Goal: Task Accomplishment & Management: Manage account settings

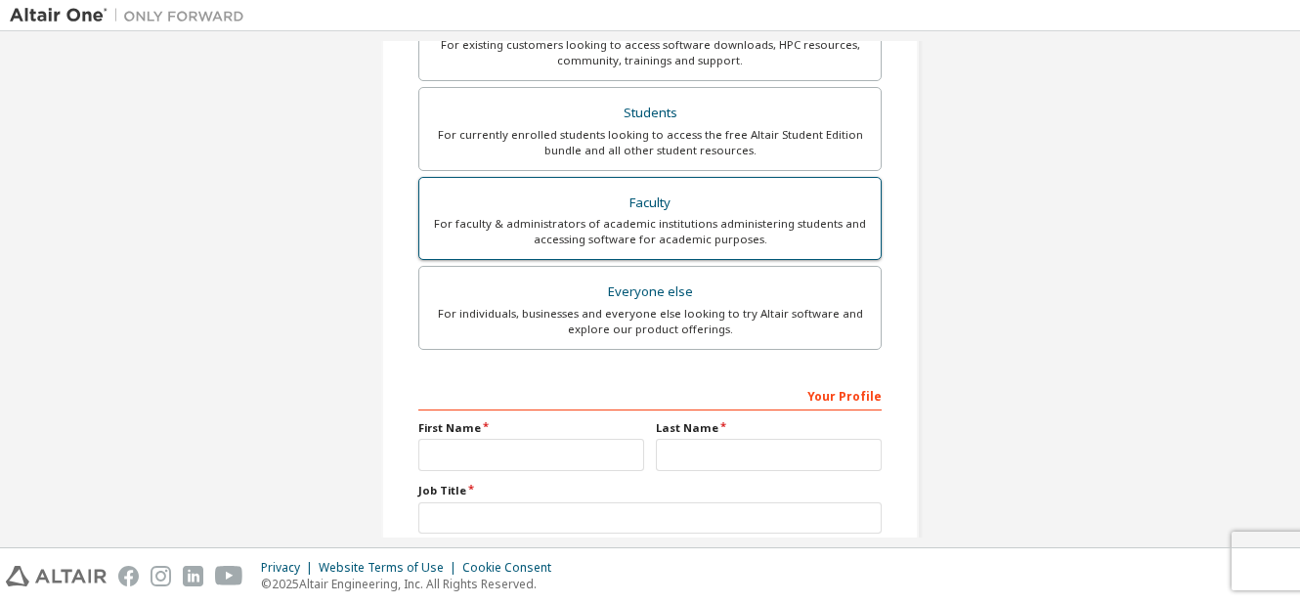
scroll to position [408, 0]
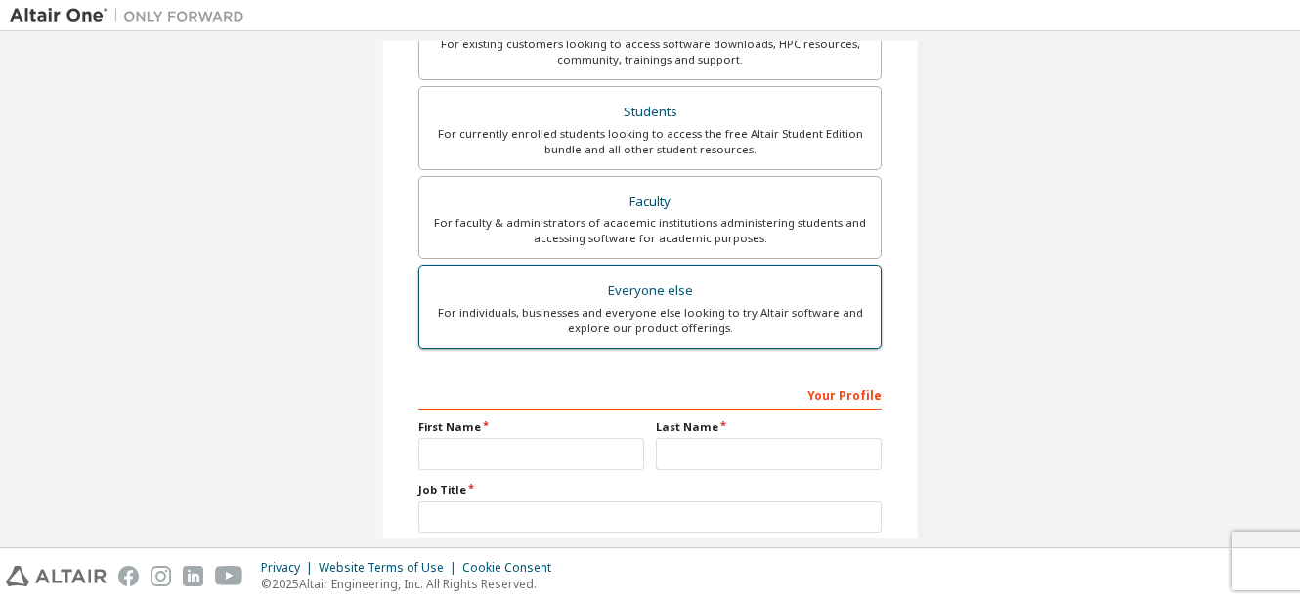
click at [554, 308] on div "For individuals, businesses and everyone else looking to try Altair software an…" at bounding box center [650, 320] width 438 height 31
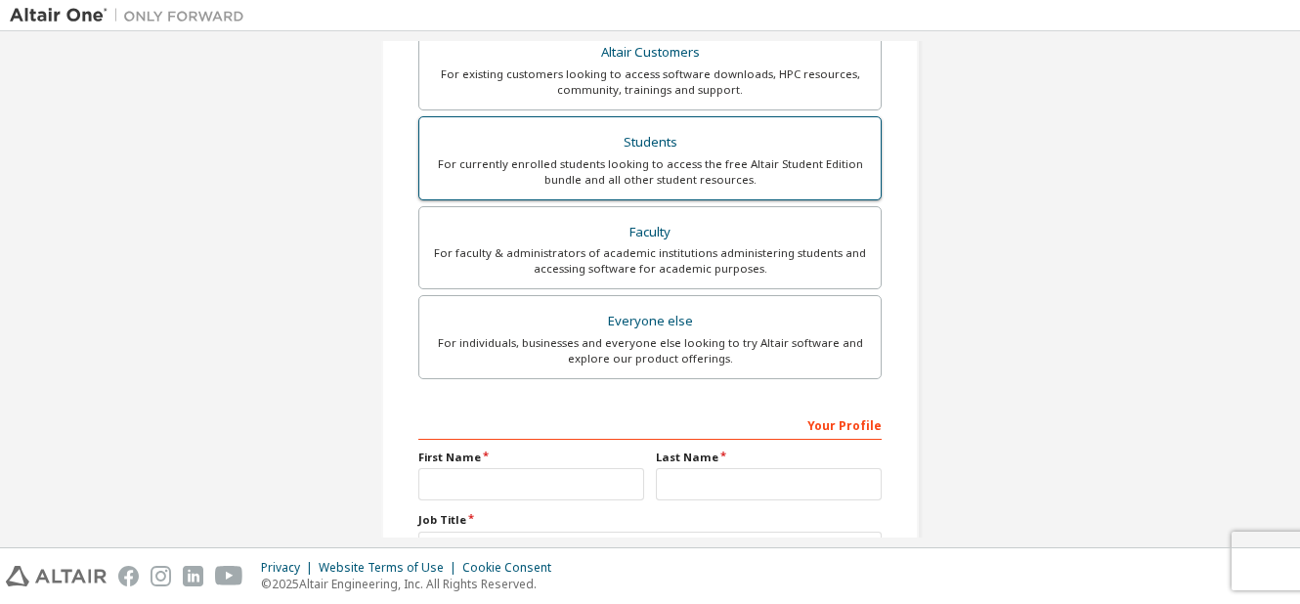
click at [466, 148] on div "Students" at bounding box center [650, 142] width 438 height 27
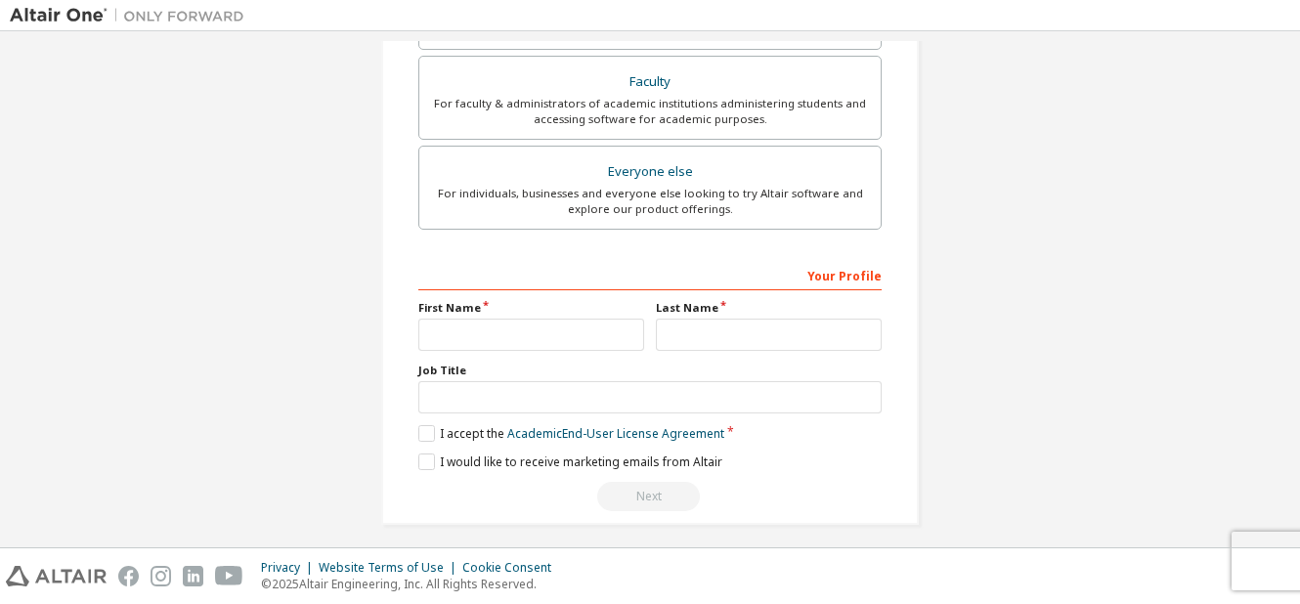
scroll to position [579, 0]
click at [486, 329] on input "text" at bounding box center [531, 334] width 226 height 32
type input "********"
click at [688, 335] on input "text" at bounding box center [769, 334] width 226 height 32
type input "**********"
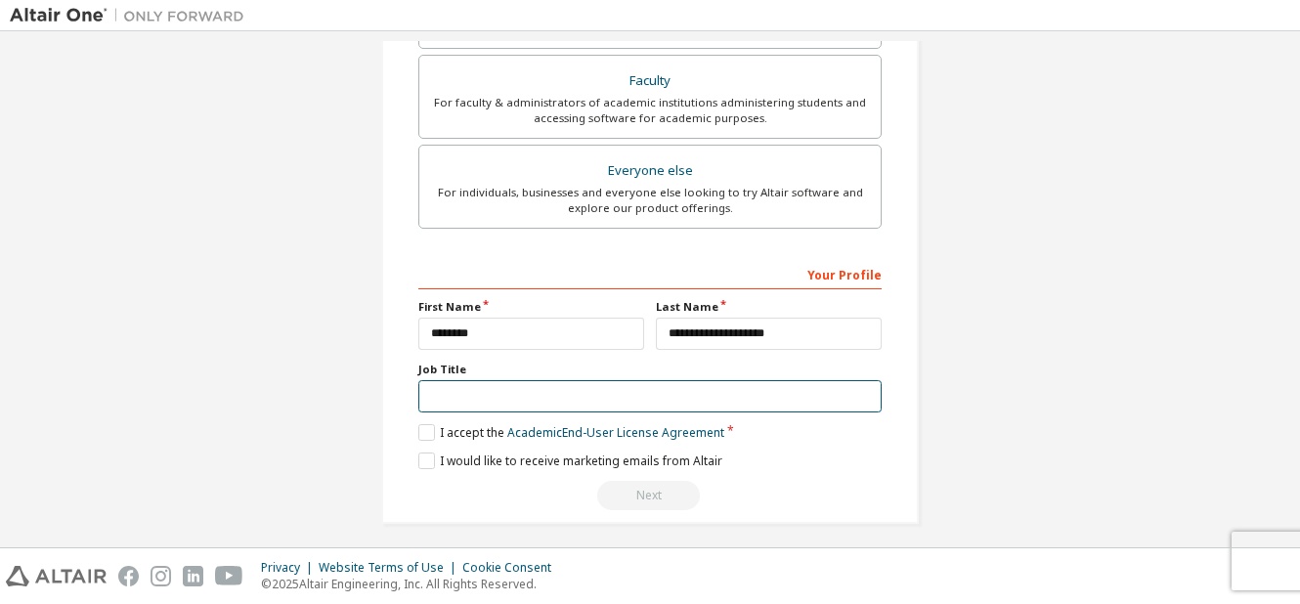
click at [556, 399] on input "text" at bounding box center [649, 396] width 463 height 32
type input "*******"
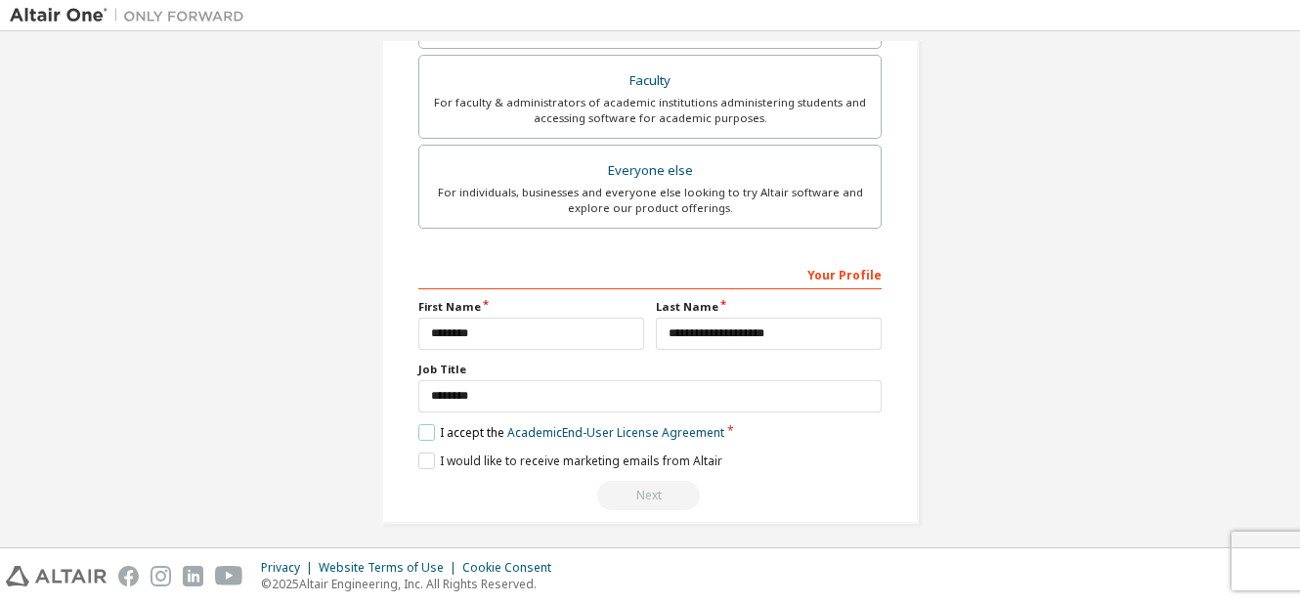
click at [421, 434] on label "I accept the Academic End-User License Agreement" at bounding box center [571, 432] width 306 height 17
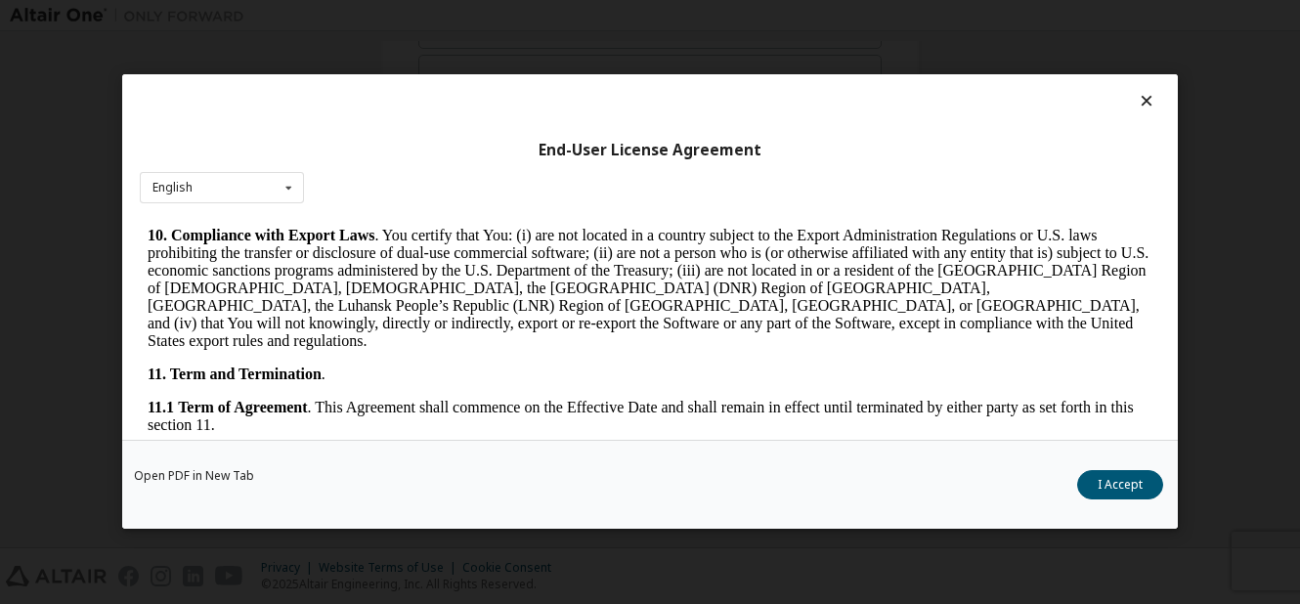
scroll to position [2571, 0]
click at [1124, 483] on button "I Accept" at bounding box center [1120, 485] width 86 height 29
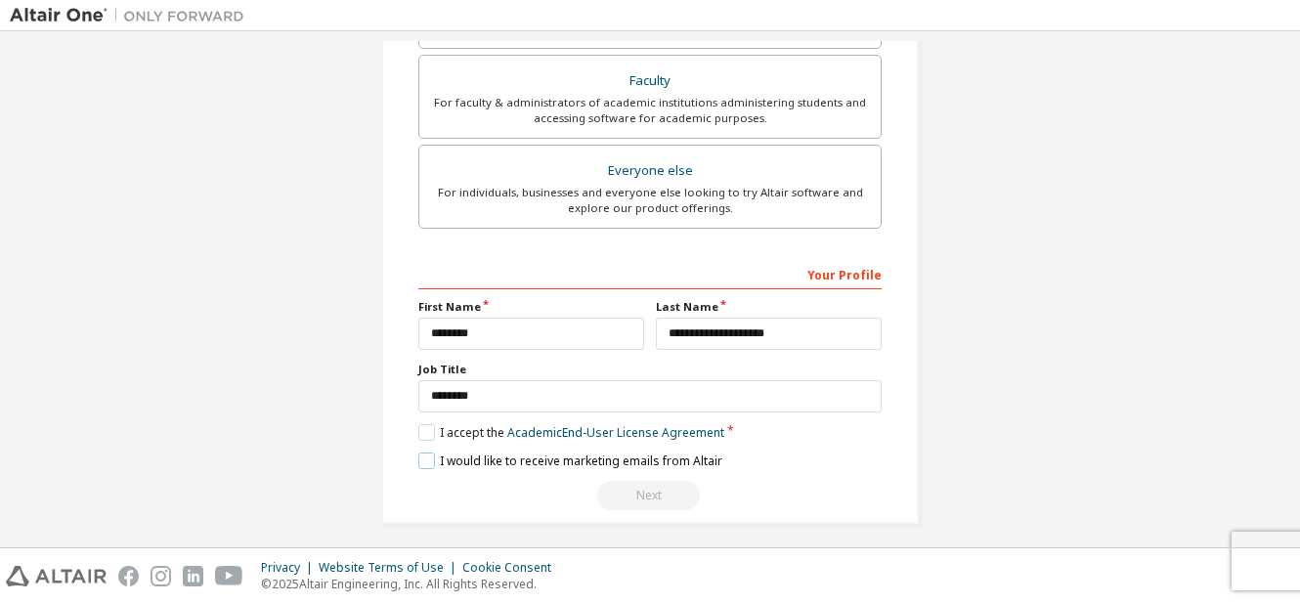
click at [420, 459] on label "I would like to receive marketing emails from Altair" at bounding box center [570, 460] width 304 height 17
click at [632, 484] on div "Next" at bounding box center [649, 495] width 463 height 29
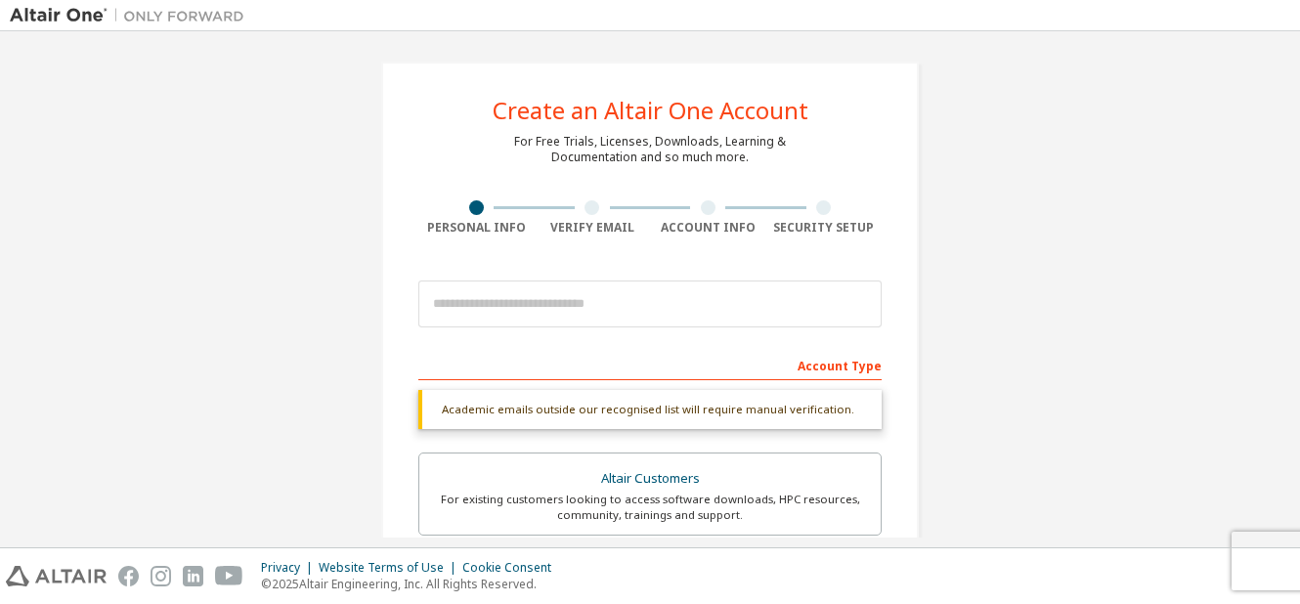
scroll to position [0, 0]
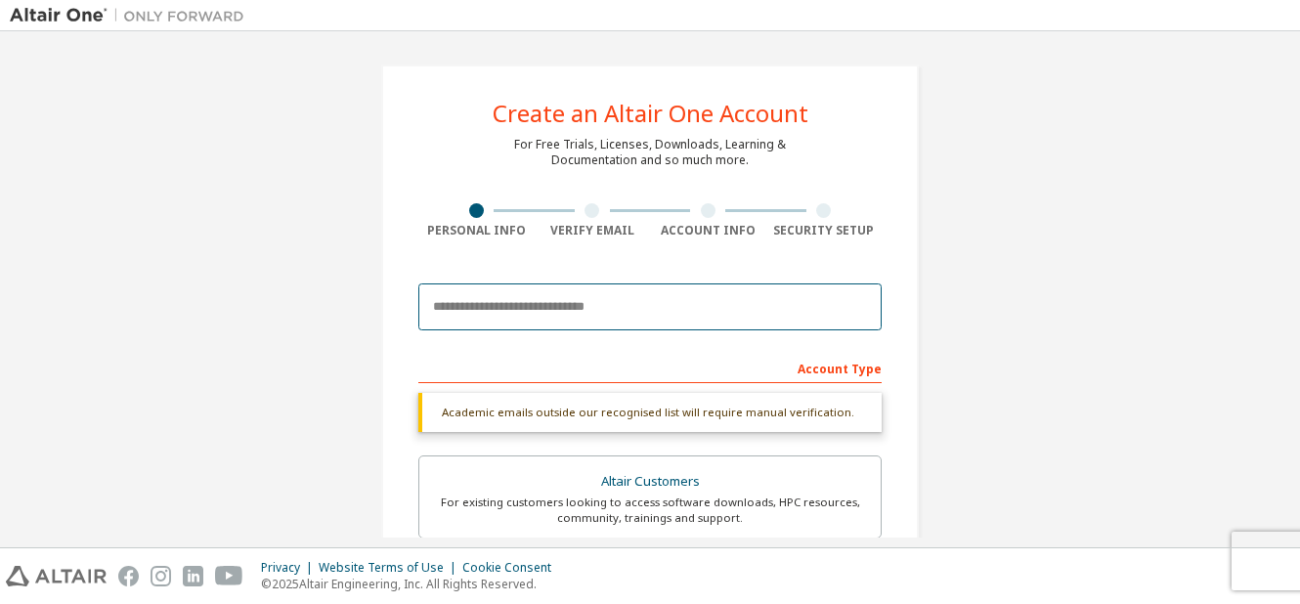
click at [649, 292] on input "email" at bounding box center [649, 306] width 463 height 47
click at [635, 294] on input "email" at bounding box center [649, 306] width 463 height 47
type input "**********"
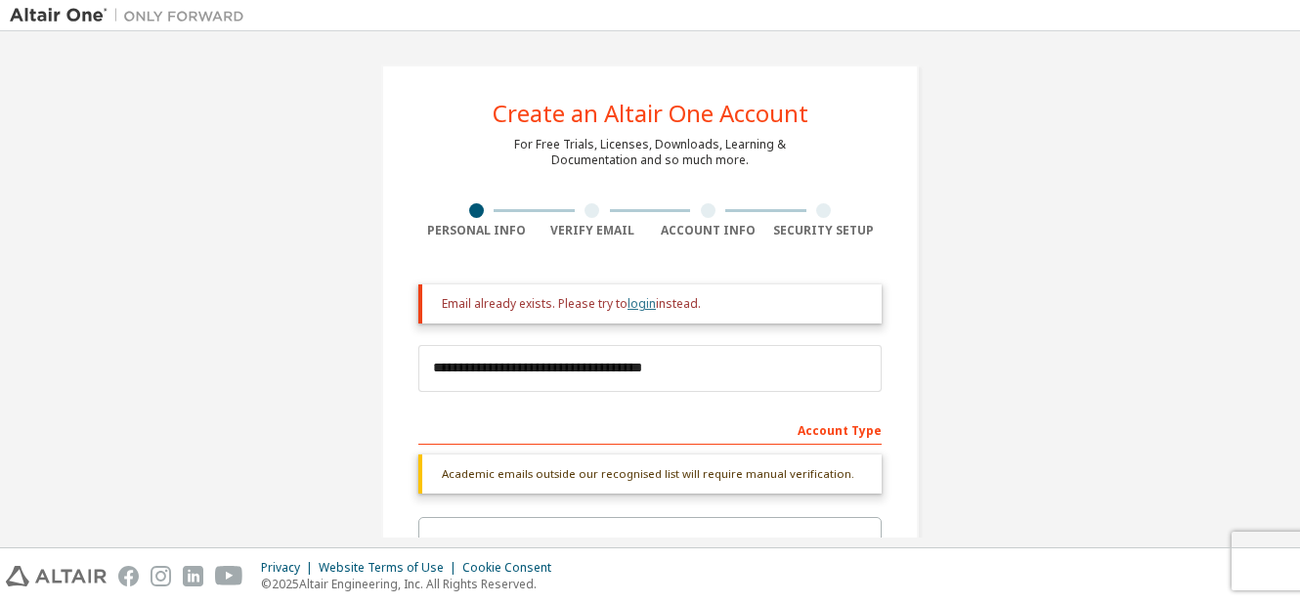
click at [633, 307] on link "login" at bounding box center [641, 303] width 28 height 17
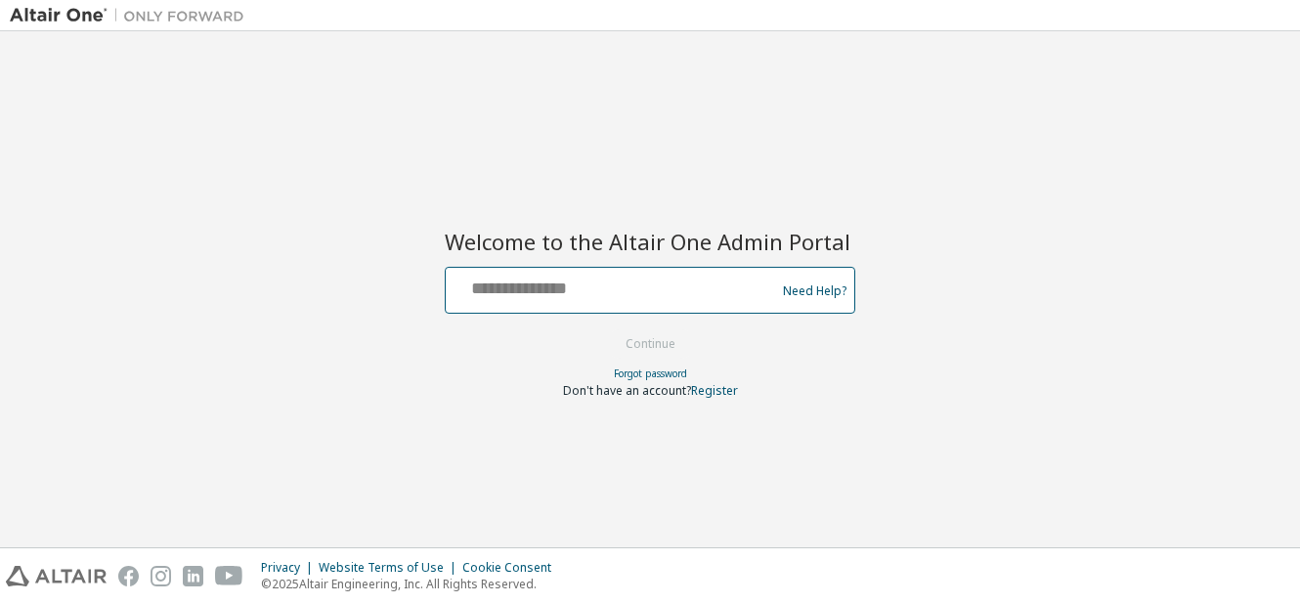
click at [601, 294] on input "text" at bounding box center [613, 286] width 320 height 28
type input "**********"
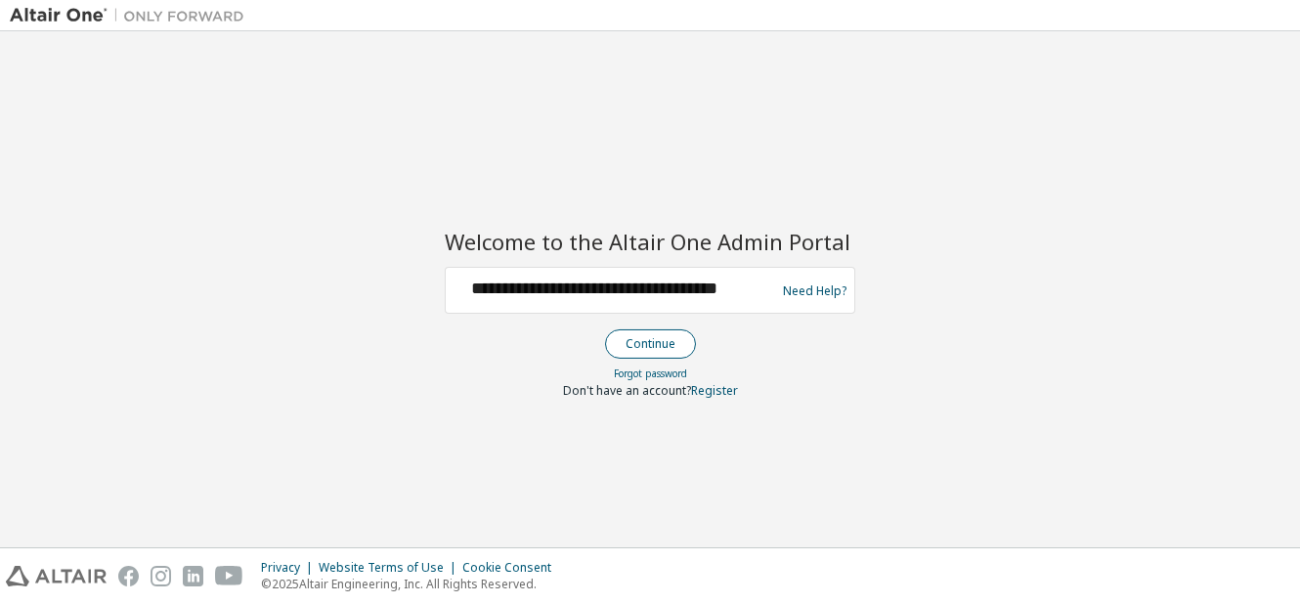
click at [657, 334] on button "Continue" at bounding box center [650, 343] width 91 height 29
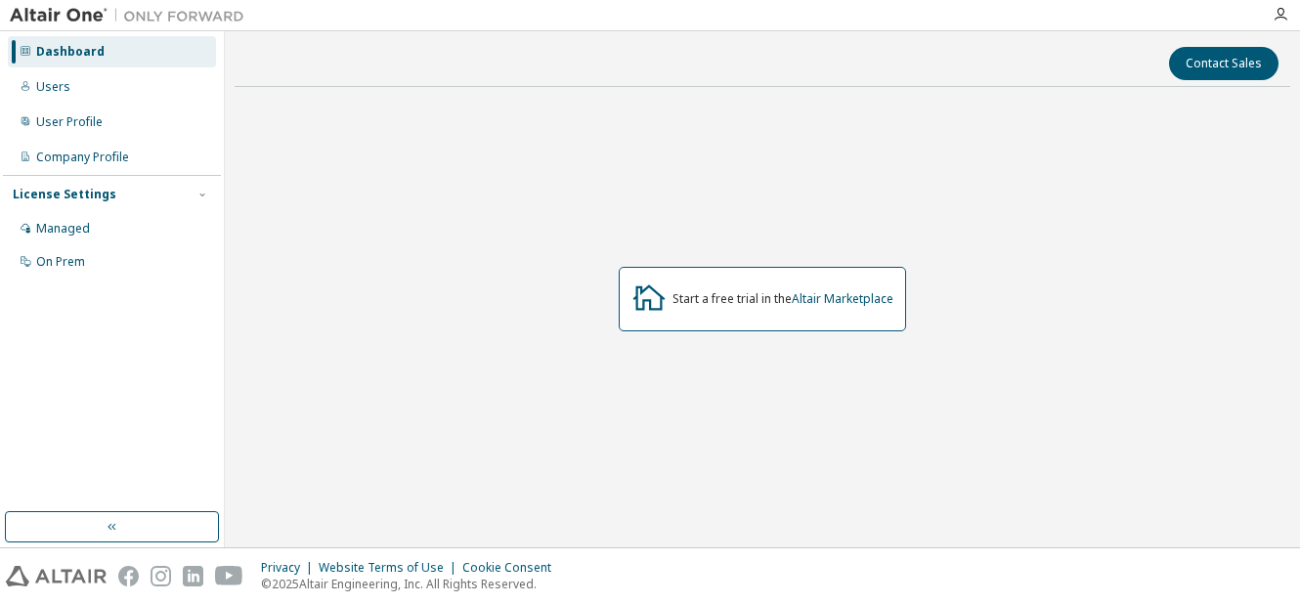
click at [125, 212] on div "License Settings Managed On Prem" at bounding box center [112, 227] width 218 height 105
click at [124, 222] on div "Managed" at bounding box center [112, 228] width 208 height 31
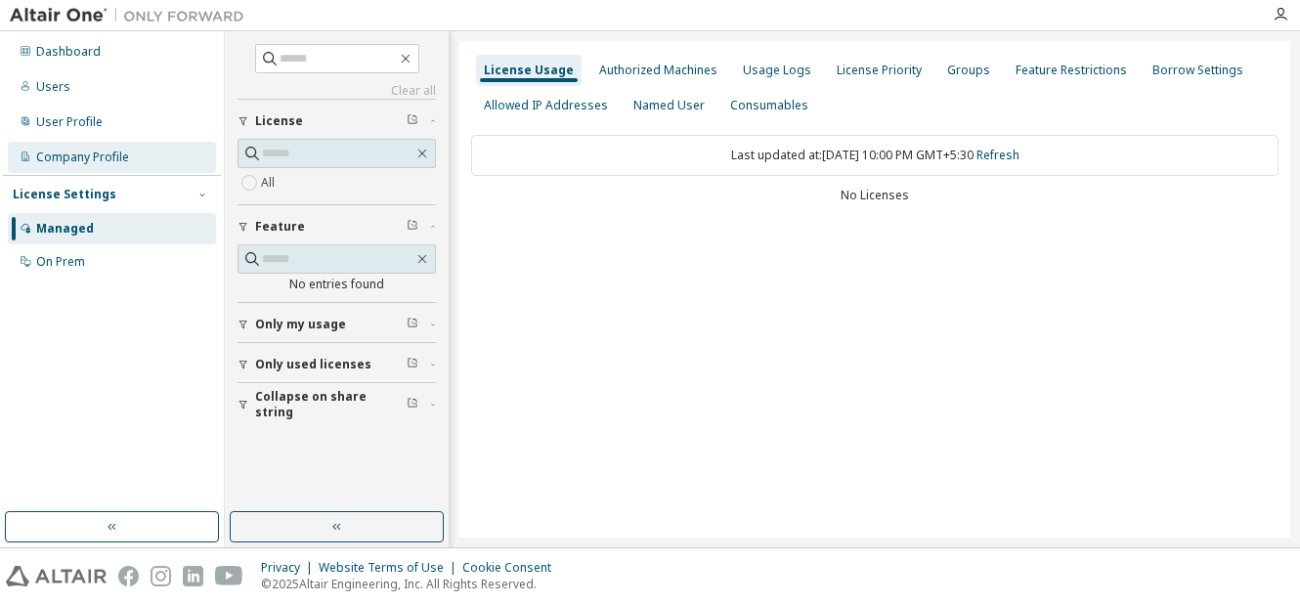
click at [128, 157] on div "Company Profile" at bounding box center [112, 157] width 208 height 31
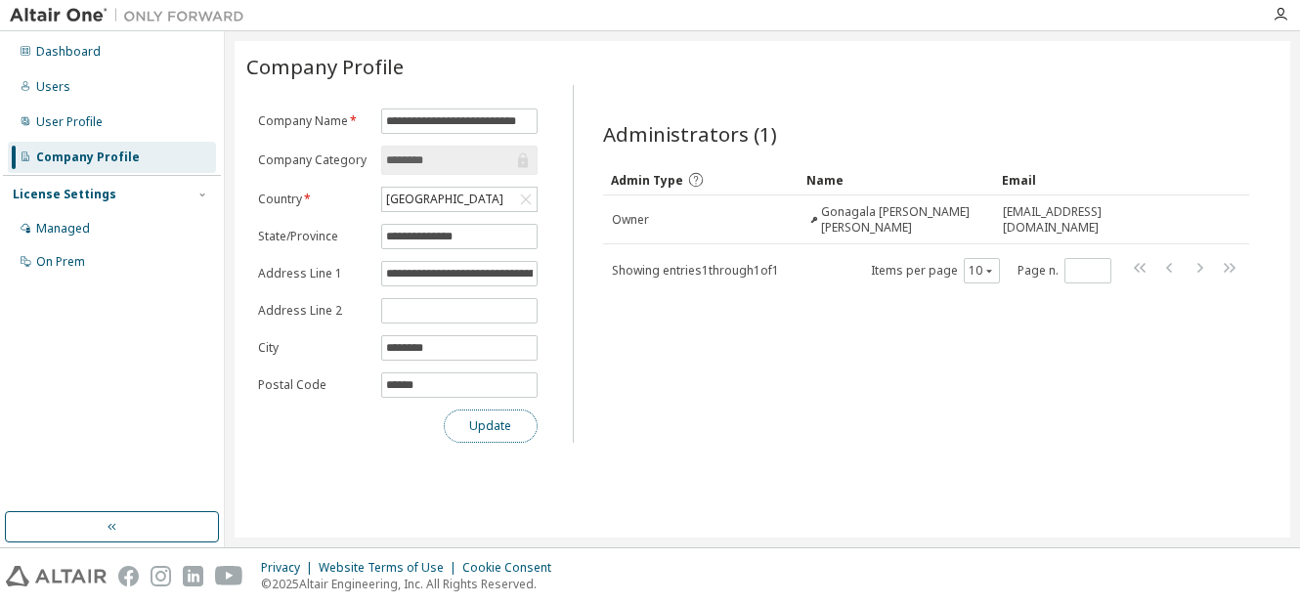
click at [487, 434] on button "Update" at bounding box center [491, 425] width 94 height 33
click at [91, 115] on div "User Profile" at bounding box center [69, 122] width 66 height 16
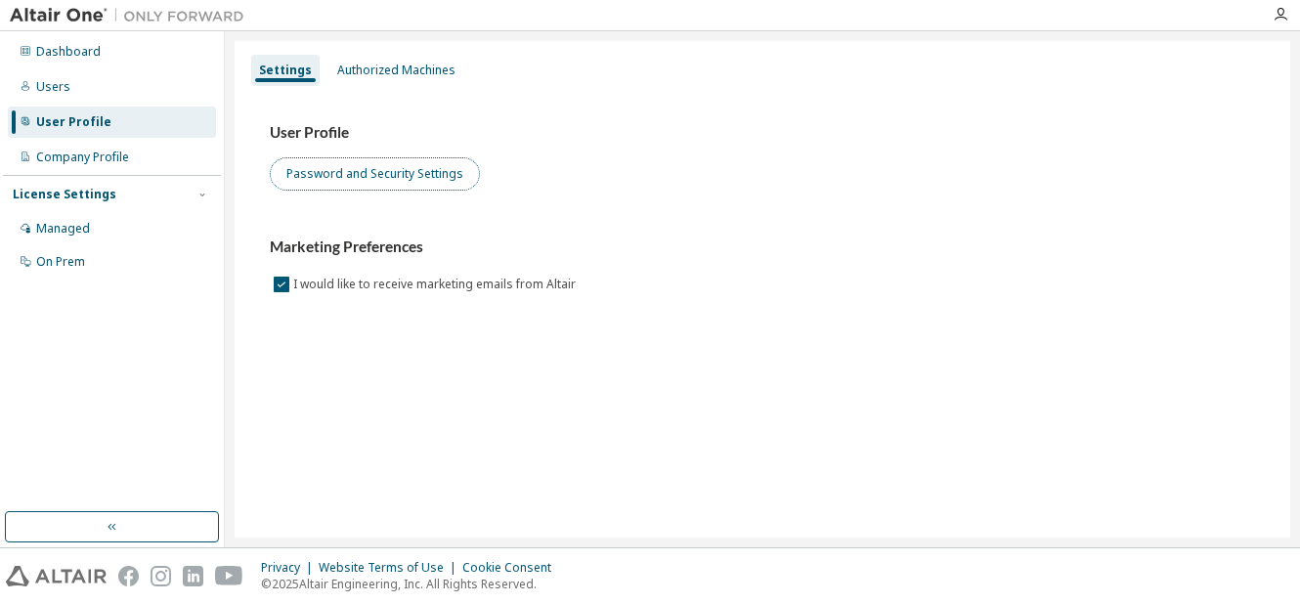
click at [349, 165] on button "Password and Security Settings" at bounding box center [375, 173] width 210 height 33
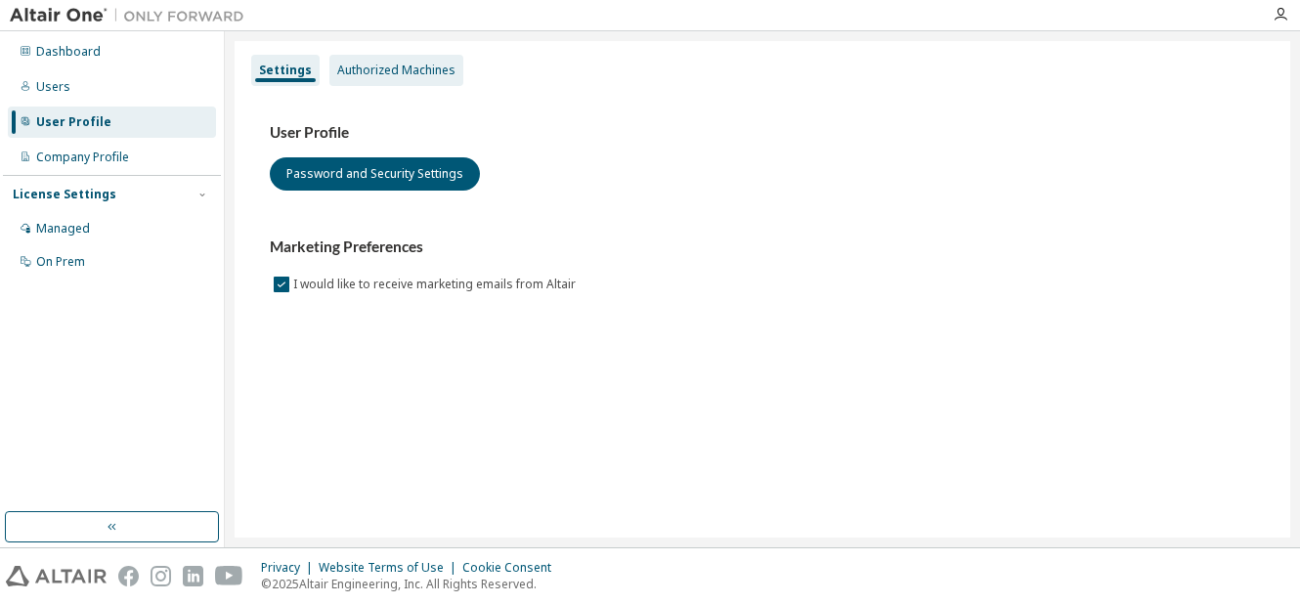
click at [384, 64] on div "Authorized Machines" at bounding box center [396, 71] width 118 height 16
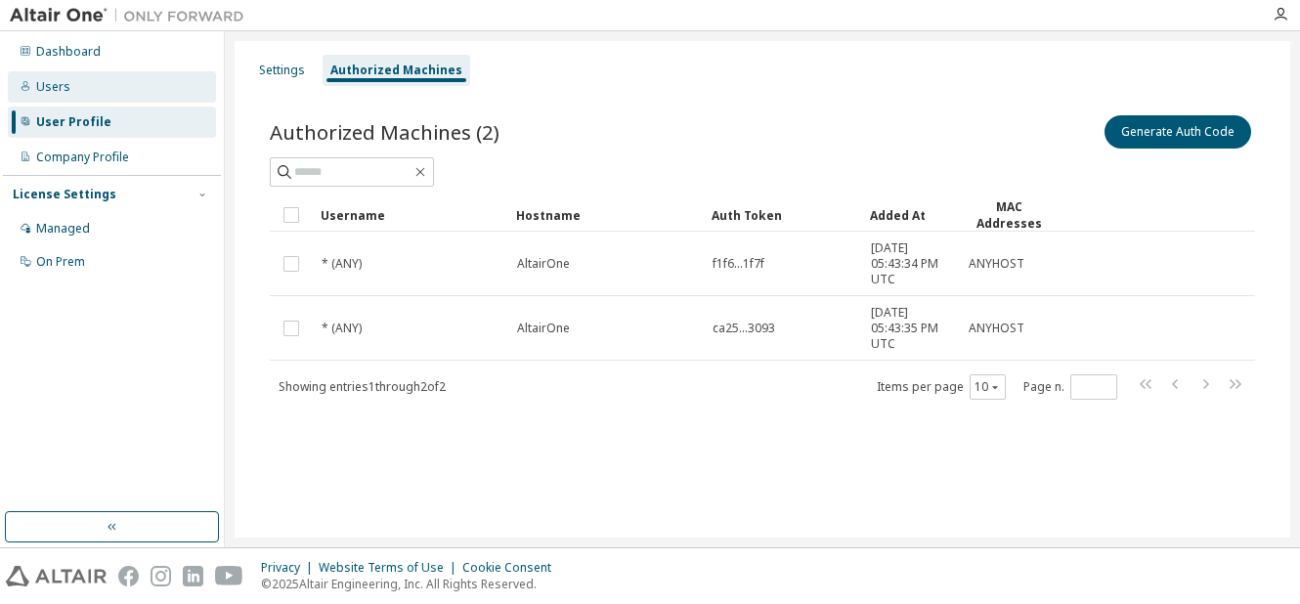
click at [96, 76] on div "Users" at bounding box center [112, 86] width 208 height 31
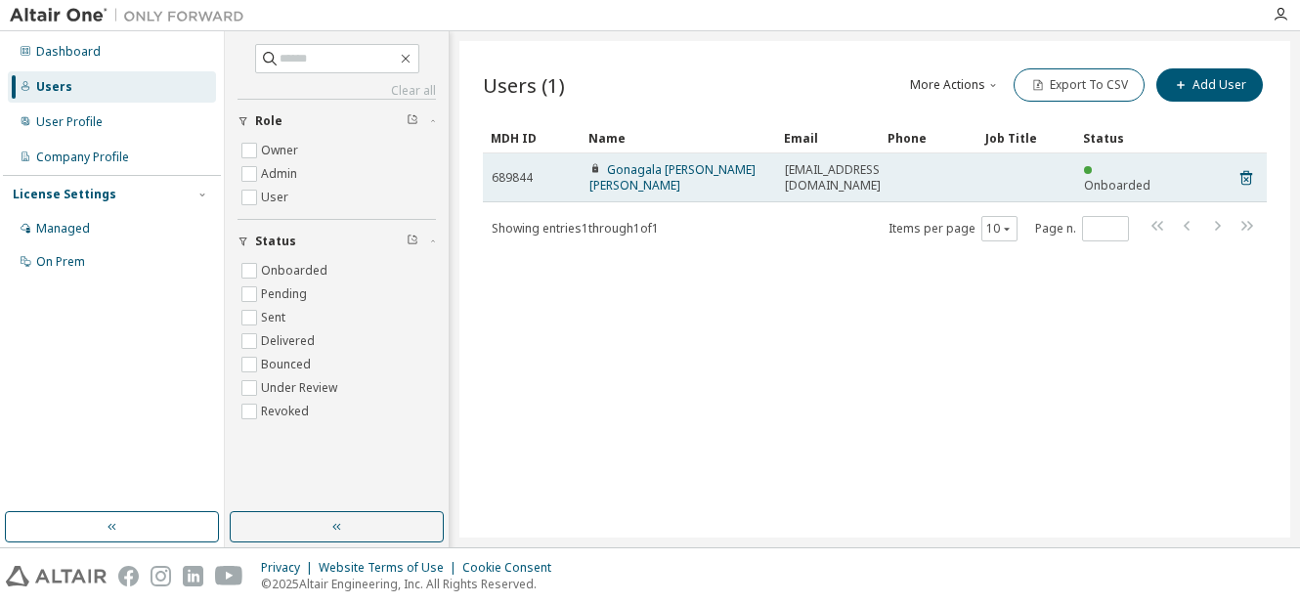
click at [694, 182] on span "Gonagala Rama Lakshmi Hemasri" at bounding box center [678, 177] width 178 height 31
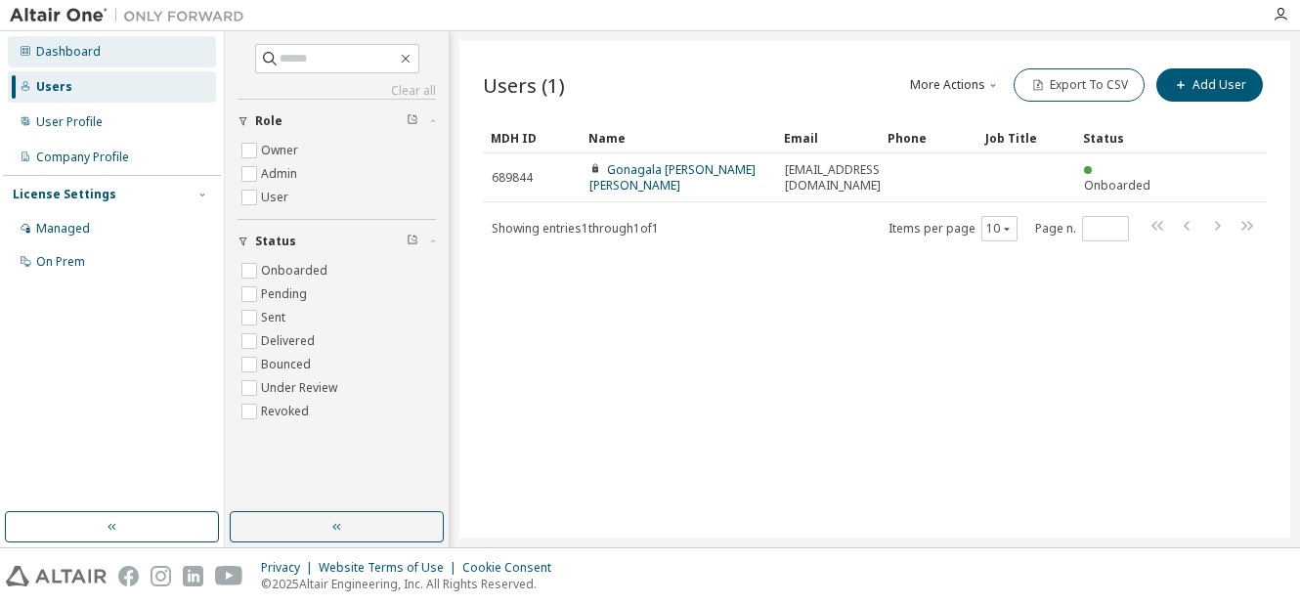
click at [195, 48] on div "Dashboard" at bounding box center [112, 51] width 208 height 31
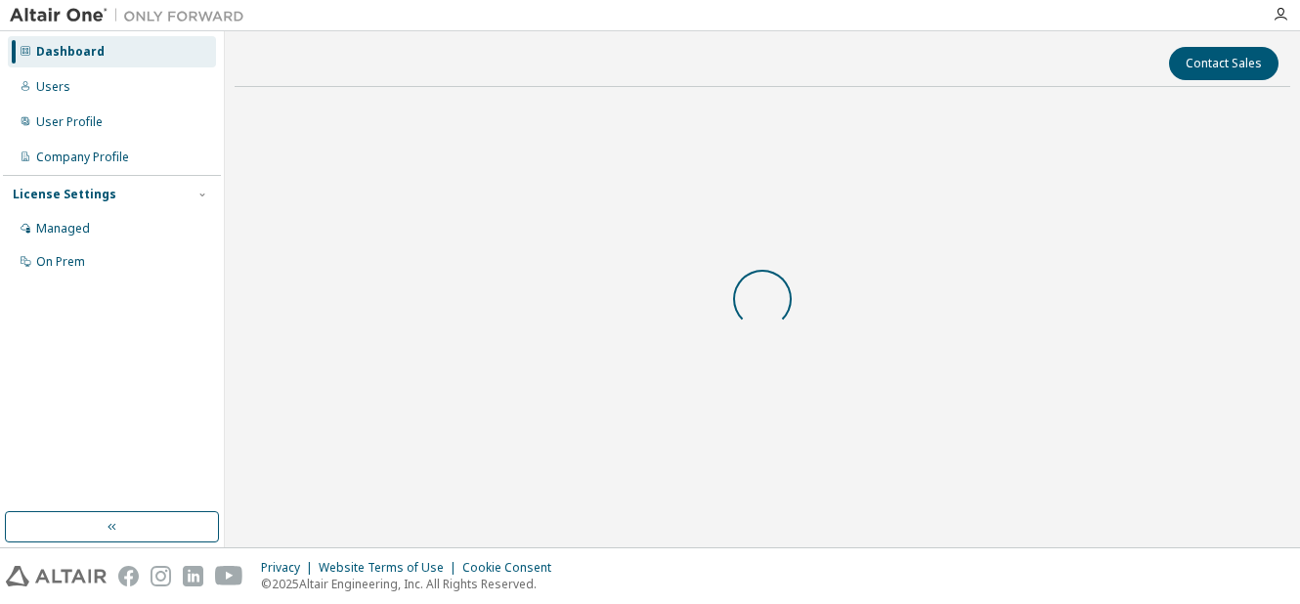
click at [195, 48] on div "Dashboard" at bounding box center [112, 51] width 208 height 31
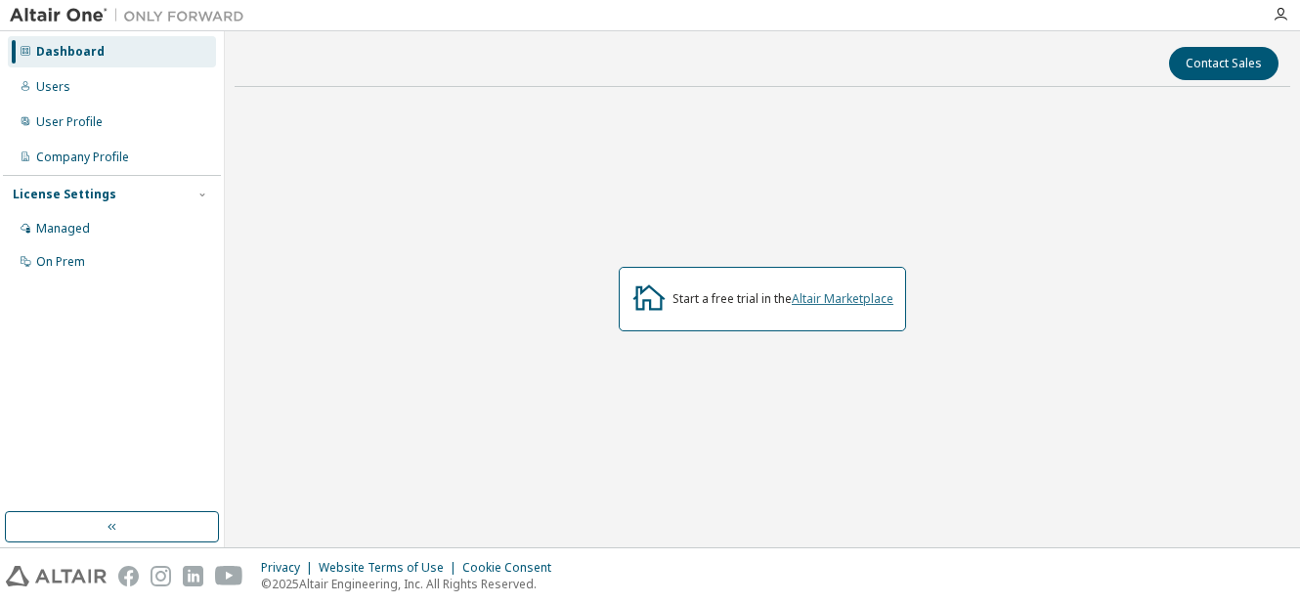
click at [853, 298] on link "Altair Marketplace" at bounding box center [843, 298] width 102 height 17
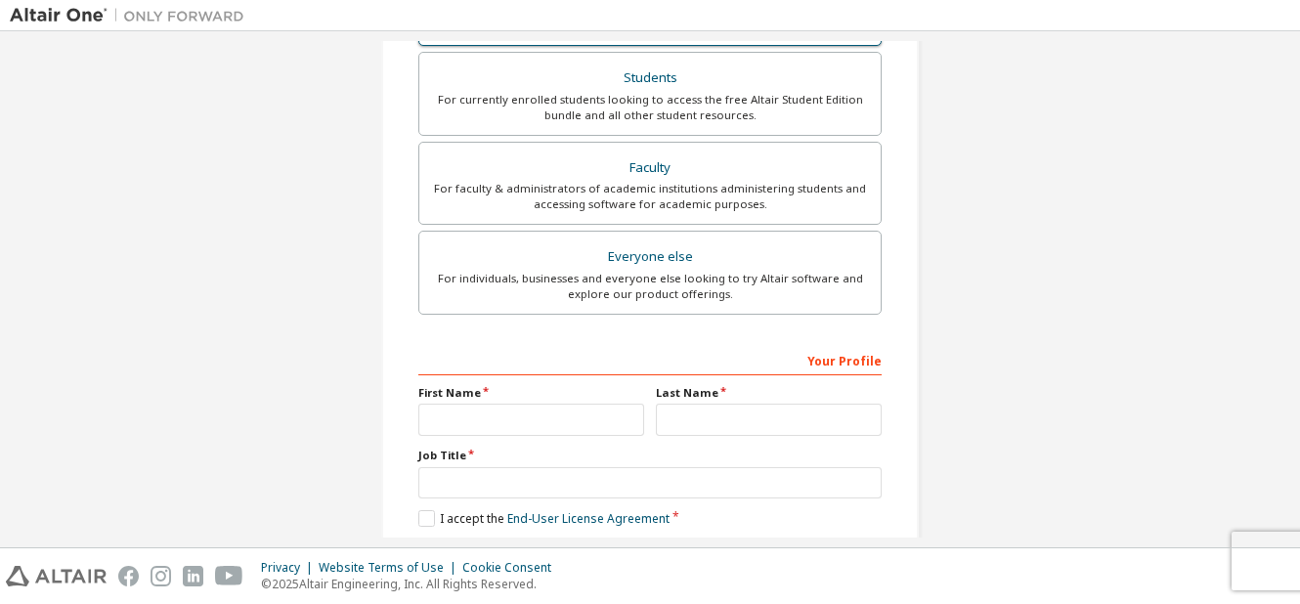
scroll to position [440, 0]
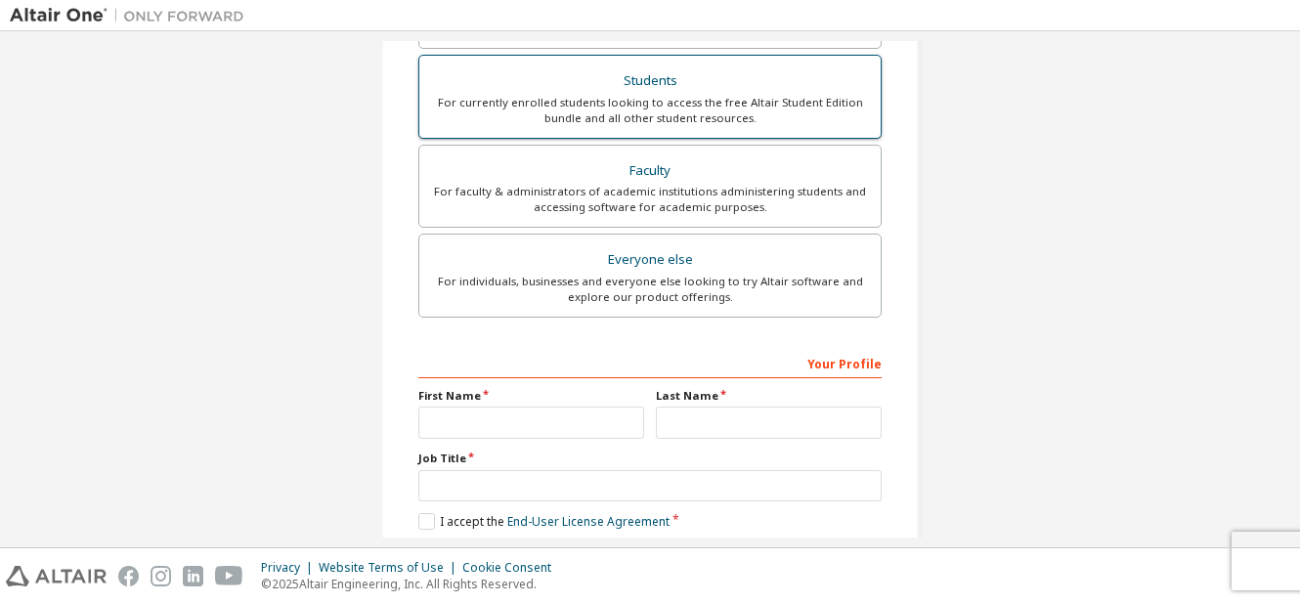
click at [625, 107] on div "For currently enrolled students looking to access the free Altair Student Editi…" at bounding box center [650, 110] width 438 height 31
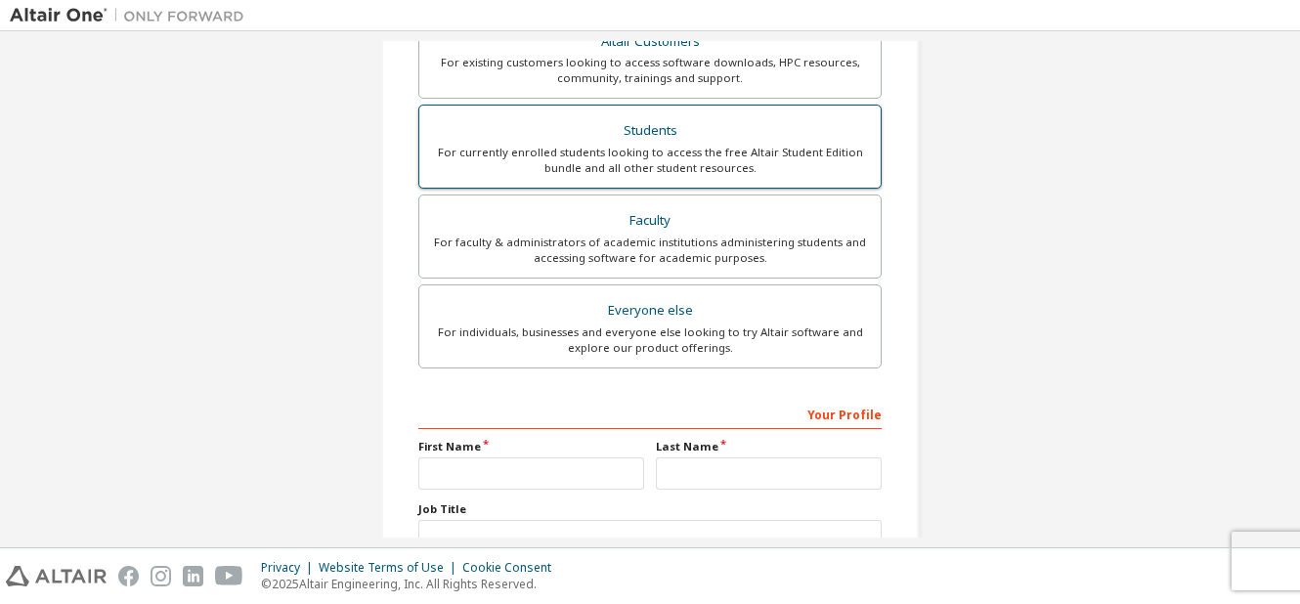
scroll to position [491, 0]
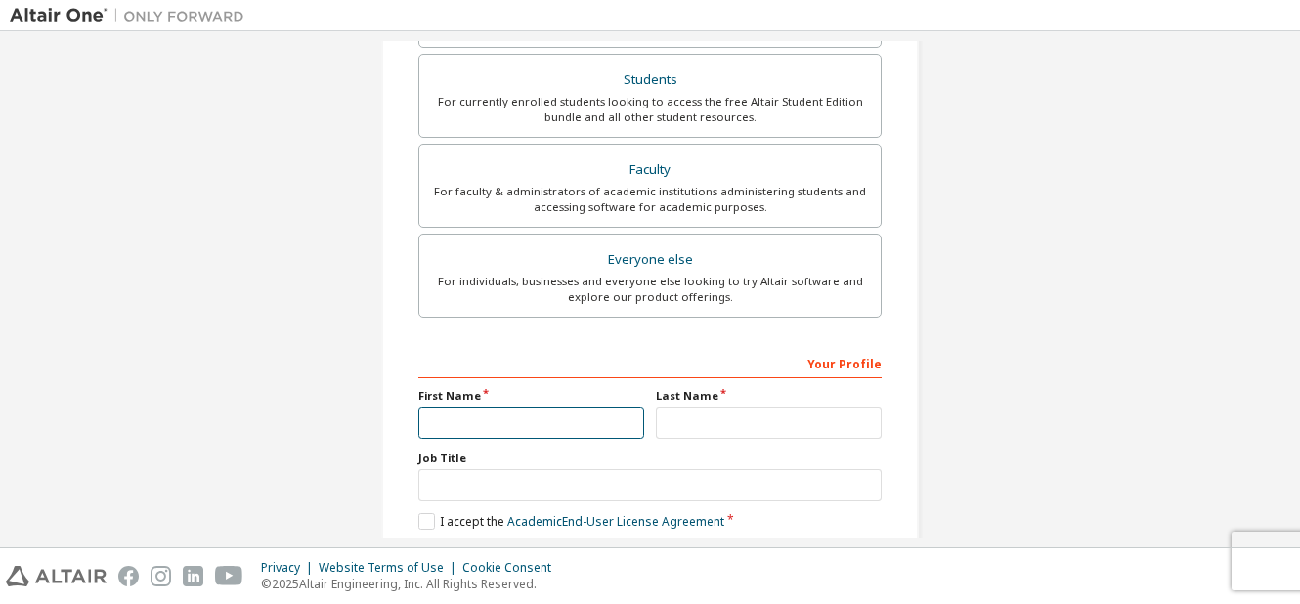
click at [564, 414] on input "text" at bounding box center [531, 423] width 226 height 32
type input "********"
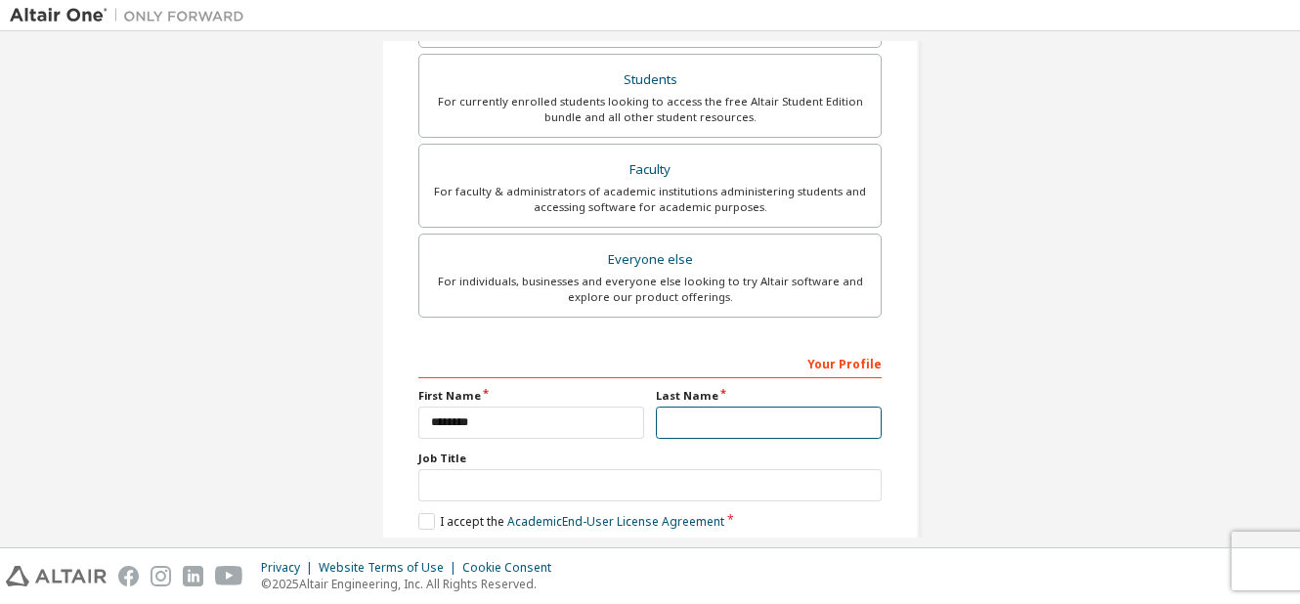
click at [687, 428] on input "text" at bounding box center [769, 423] width 226 height 32
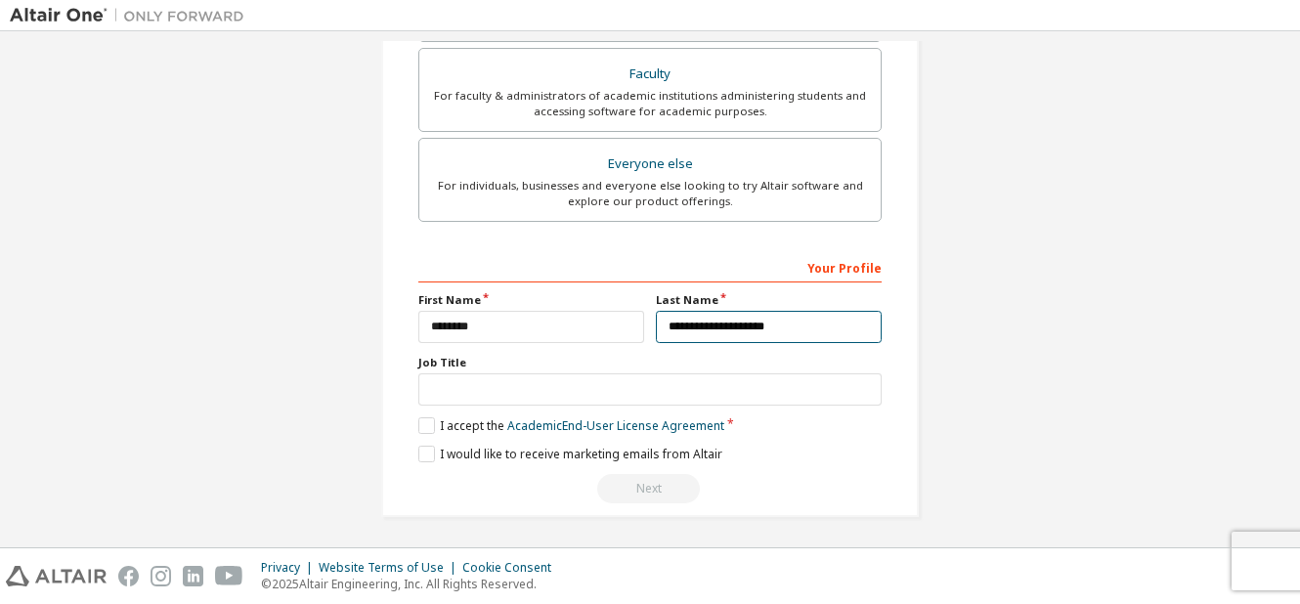
type input "**********"
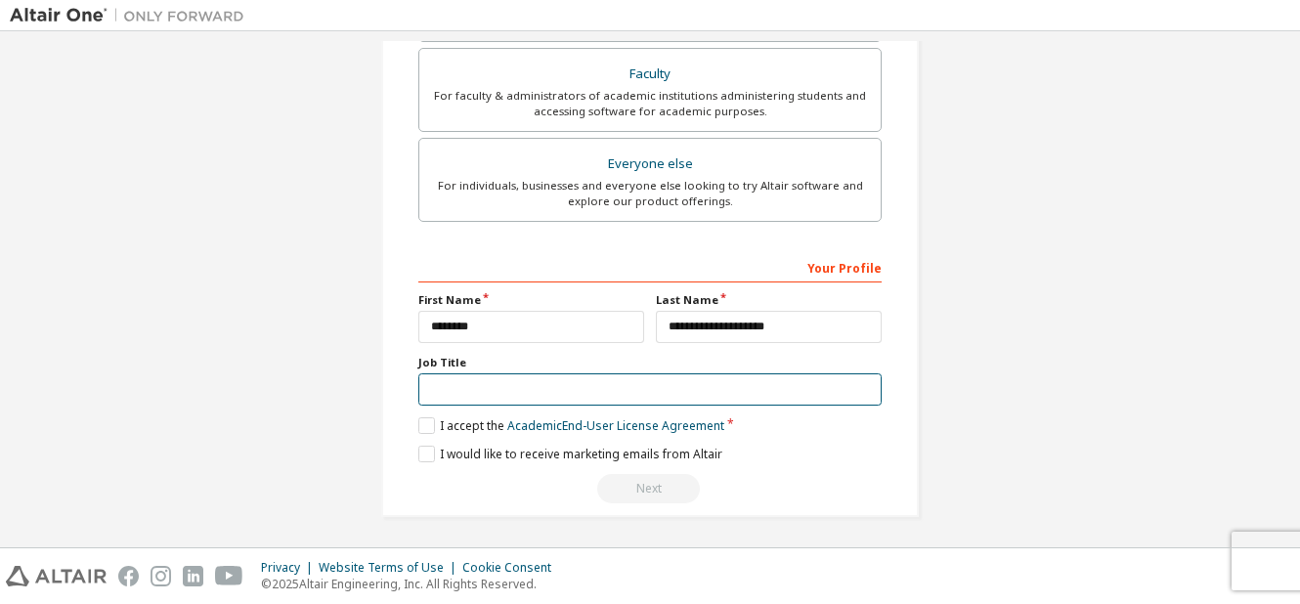
click at [636, 387] on input "text" at bounding box center [649, 389] width 463 height 32
type input "*******"
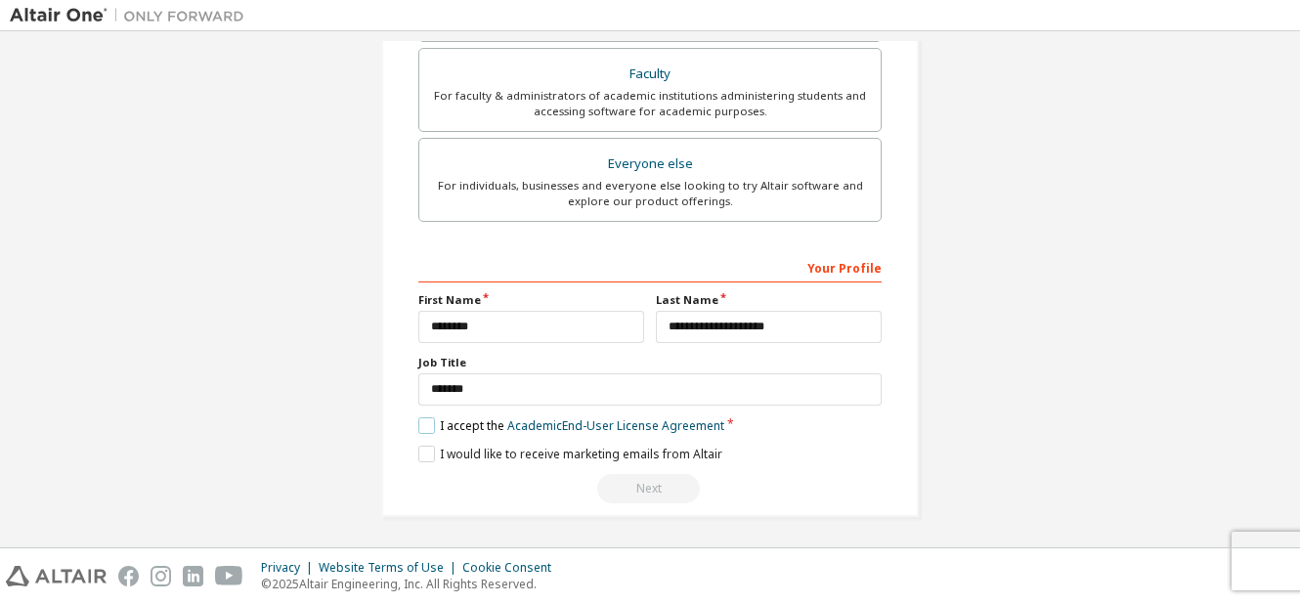
click at [423, 421] on label "I accept the Academic End-User License Agreement" at bounding box center [571, 425] width 306 height 17
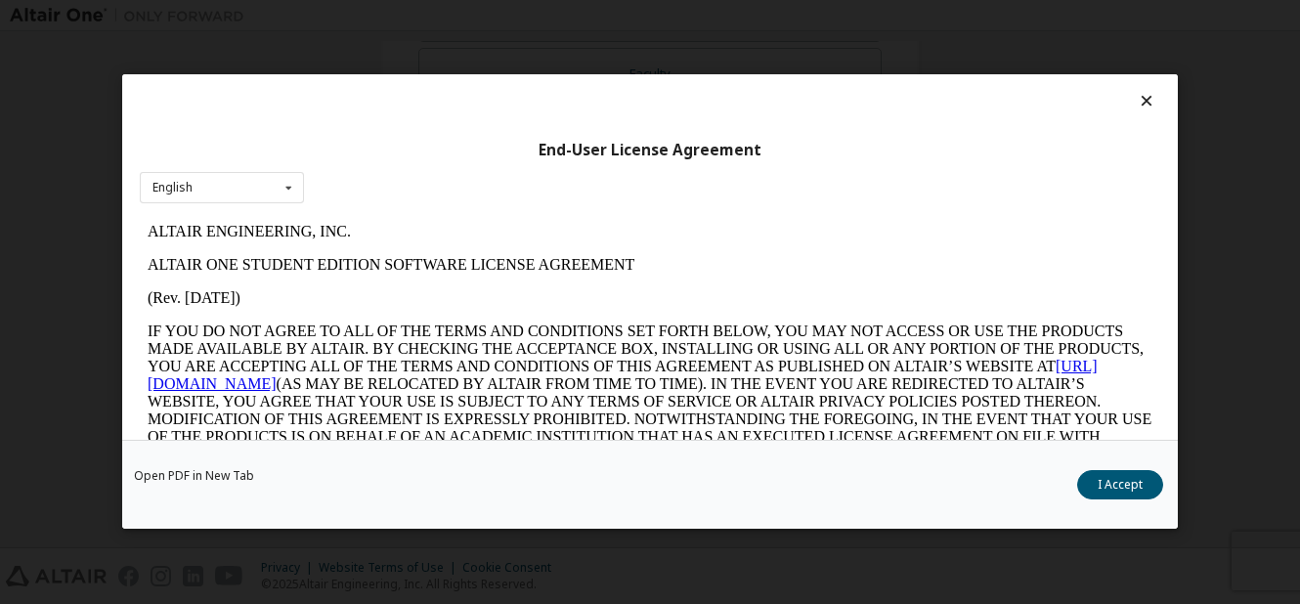
scroll to position [0, 0]
click at [1110, 483] on button "I Accept" at bounding box center [1120, 485] width 86 height 29
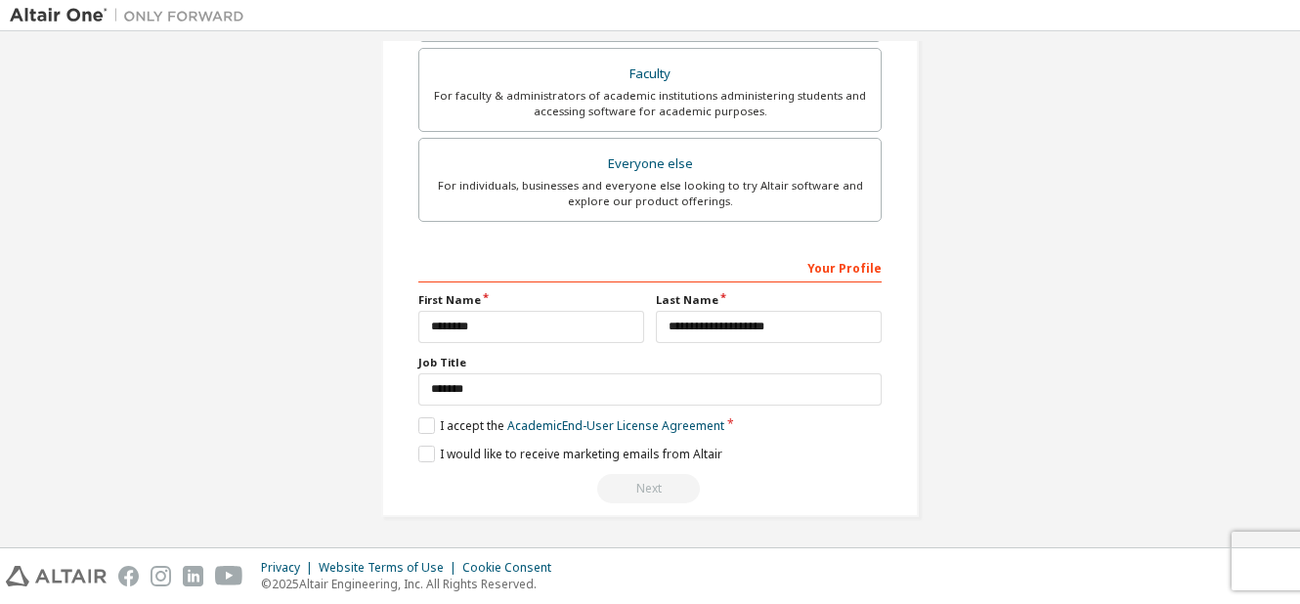
click at [418, 457] on label "I would like to receive marketing emails from Altair" at bounding box center [570, 454] width 304 height 17
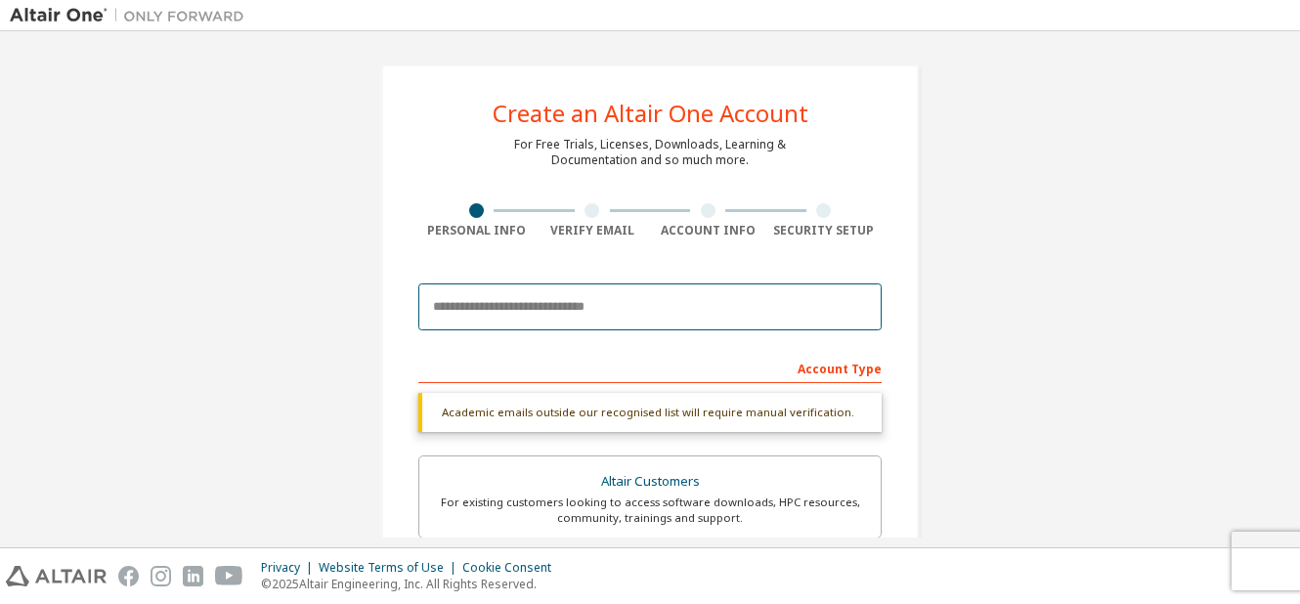
click at [597, 289] on input "email" at bounding box center [649, 306] width 463 height 47
type input "**********"
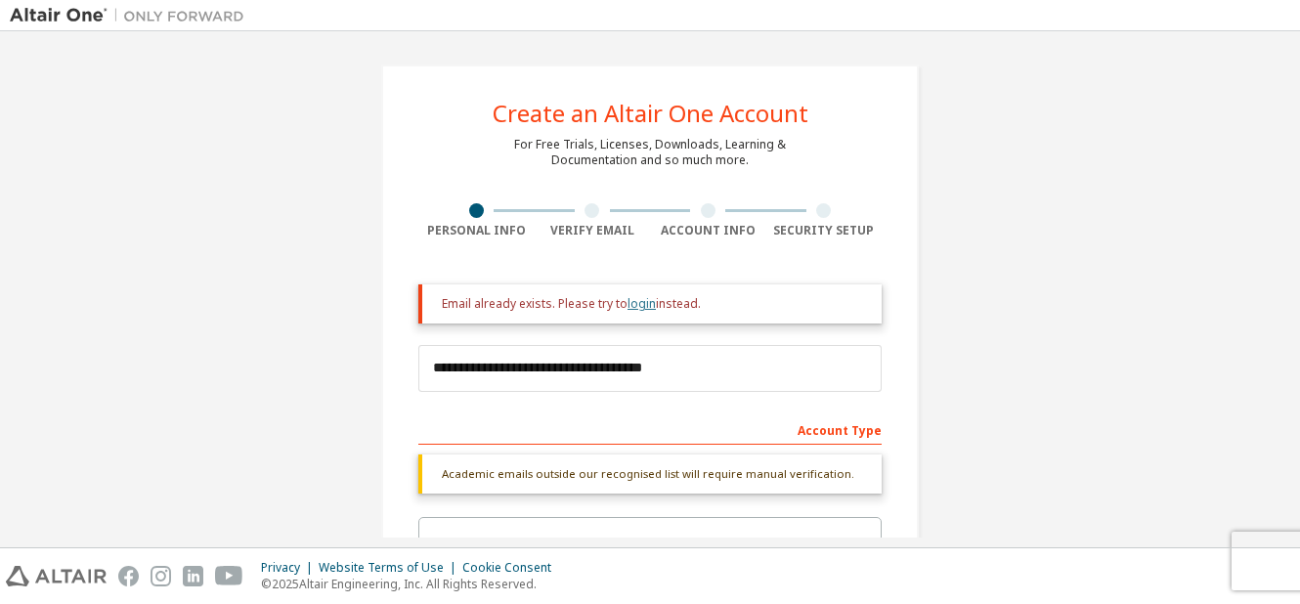
click at [628, 309] on link "login" at bounding box center [641, 303] width 28 height 17
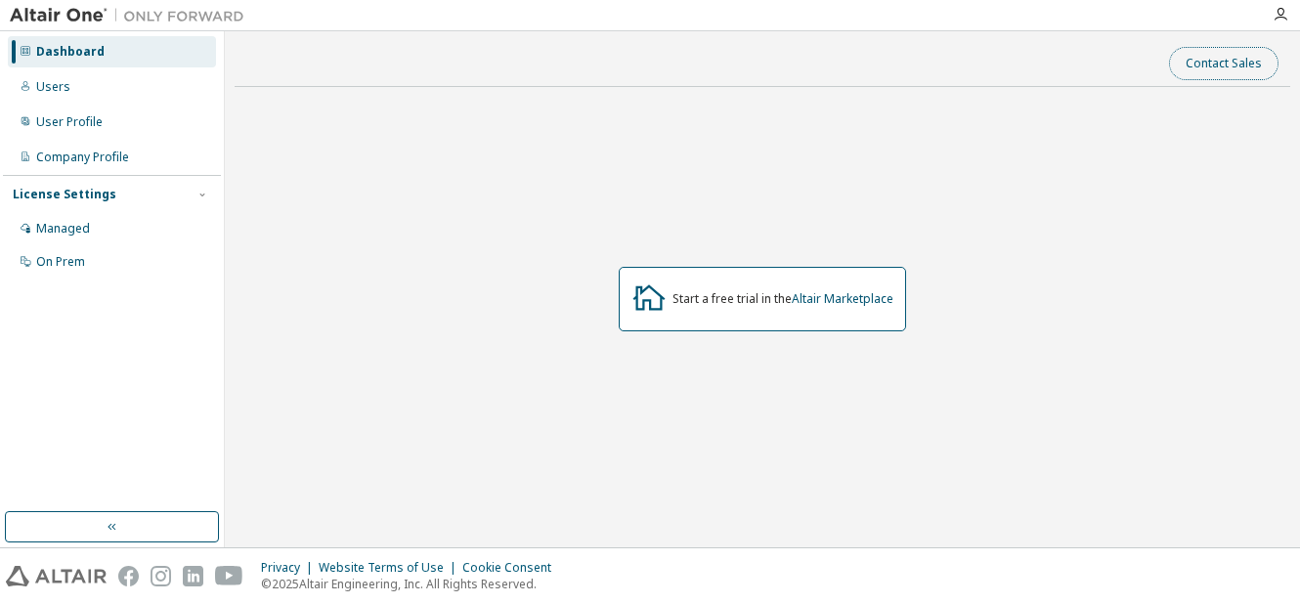
click at [1219, 64] on button "Contact Sales" at bounding box center [1223, 63] width 109 height 33
